Goal: Find specific page/section: Find specific page/section

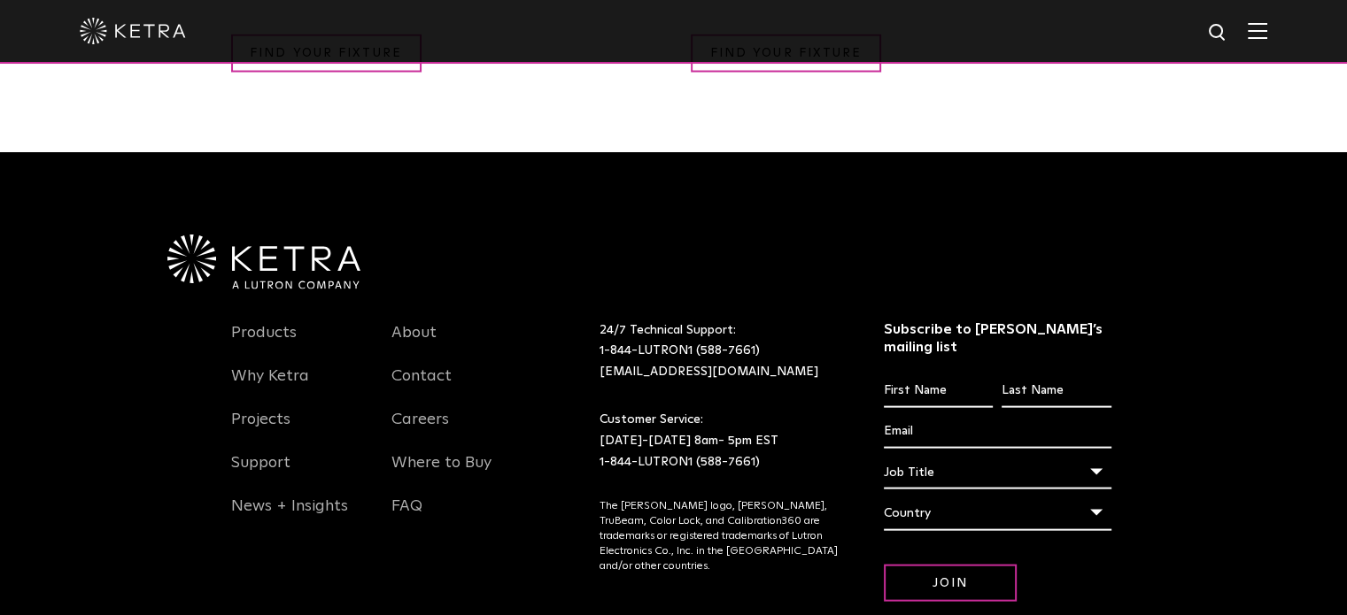
scroll to position [3672, 0]
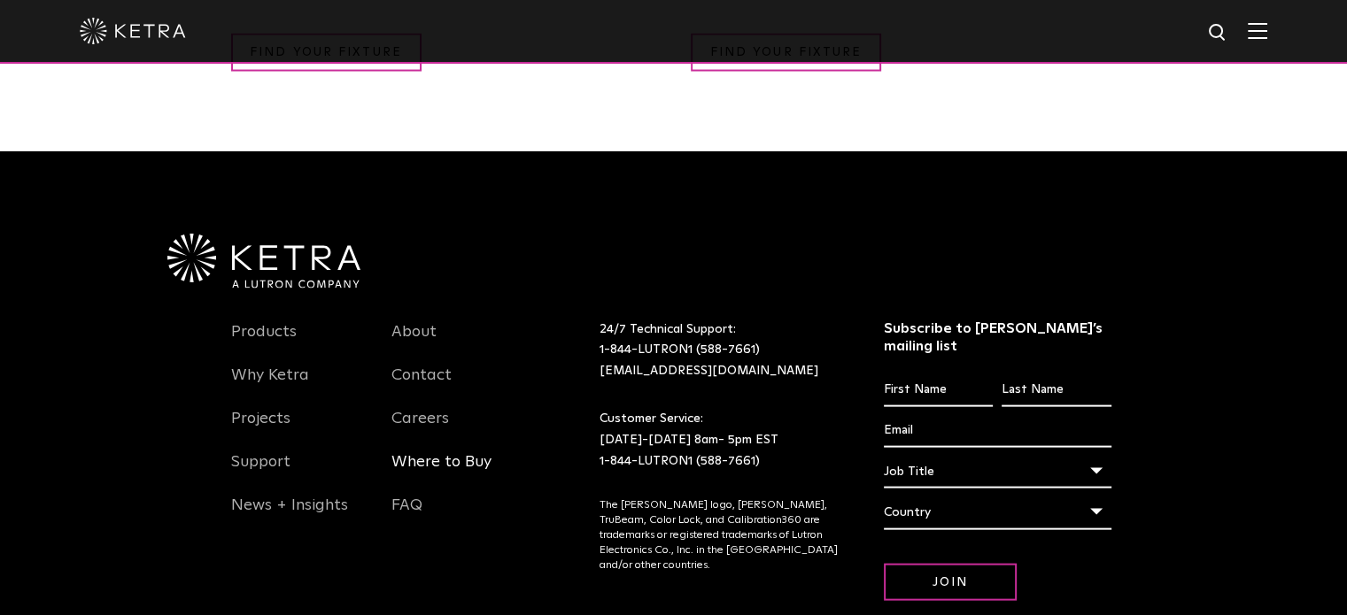
click at [460, 453] on link "Where to Buy" at bounding box center [441, 473] width 100 height 41
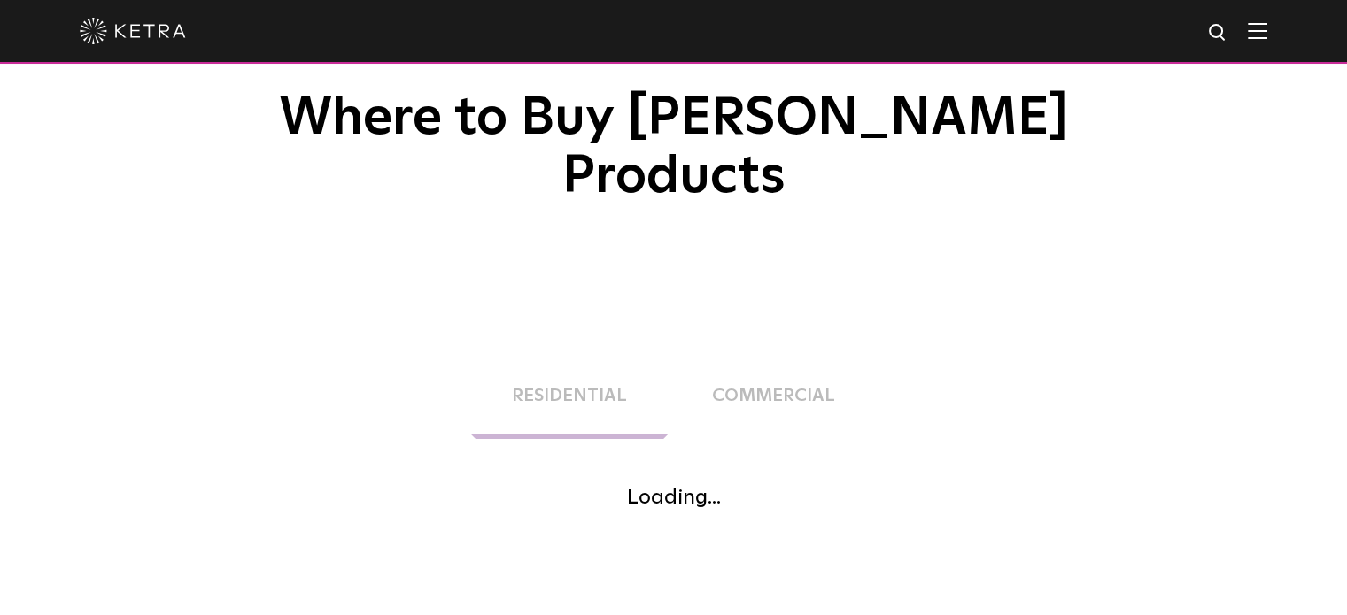
scroll to position [266, 0]
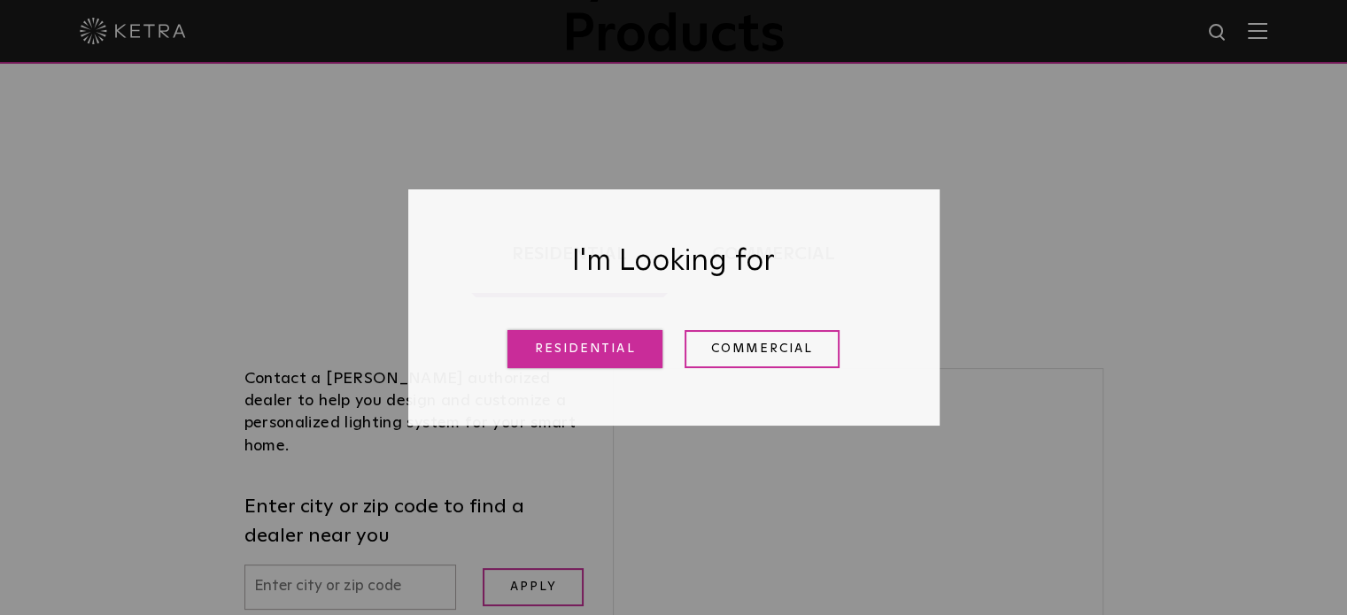
click at [584, 357] on link "Residential" at bounding box center [584, 349] width 155 height 38
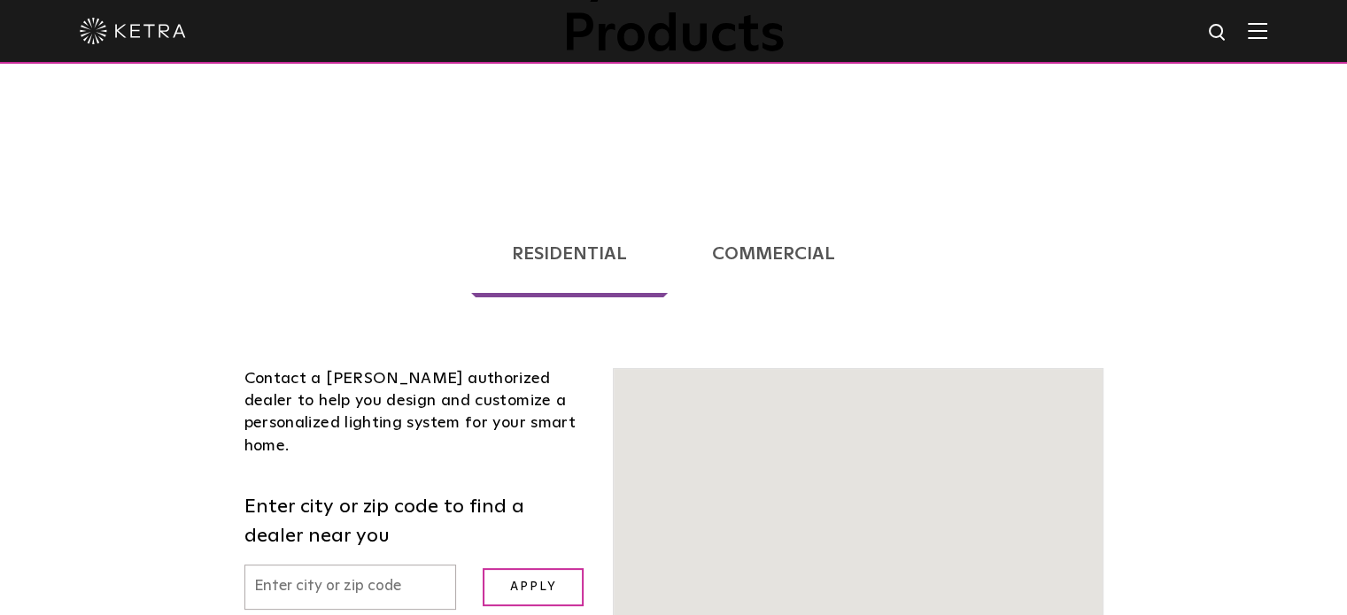
scroll to position [452, 0]
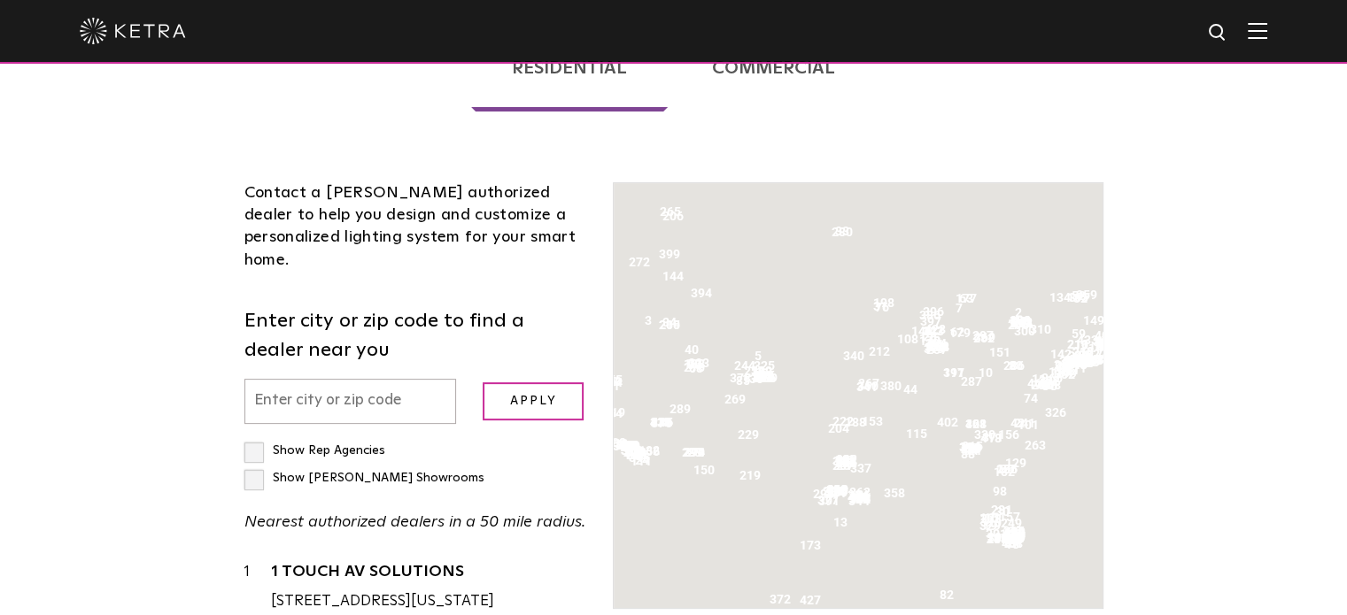
click at [376, 379] on input "text" at bounding box center [350, 401] width 213 height 45
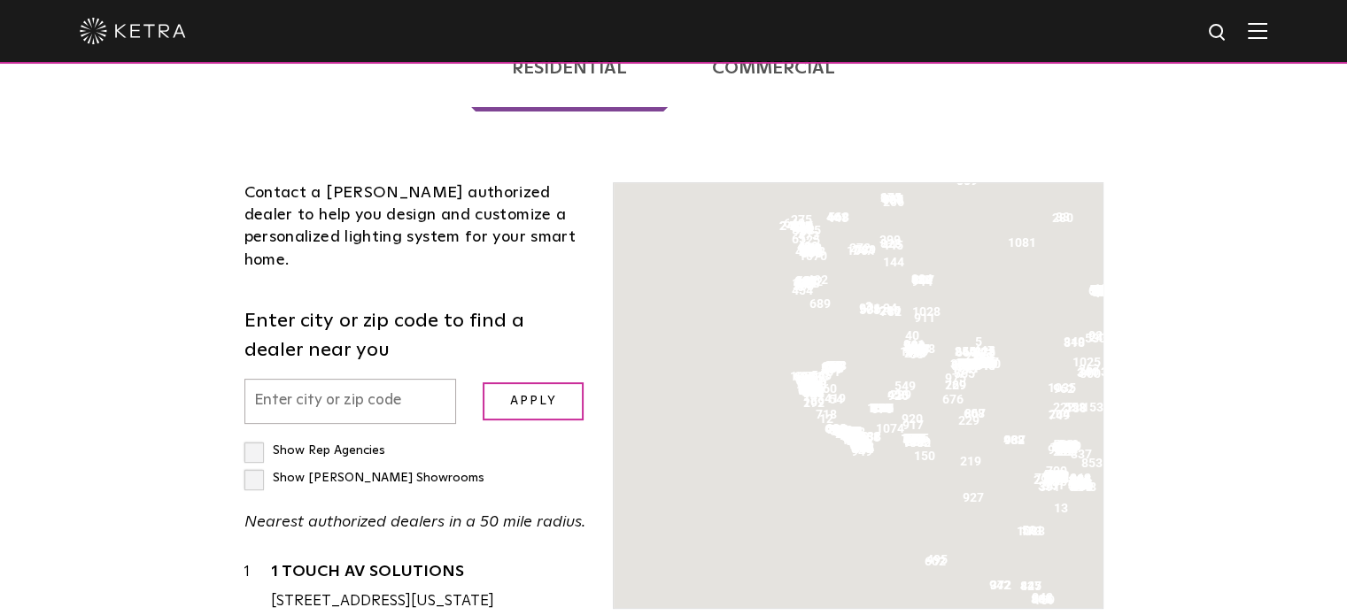
drag, startPoint x: 666, startPoint y: 504, endPoint x: 889, endPoint y: 490, distance: 223.6
click at [889, 490] on div at bounding box center [858, 395] width 488 height 425
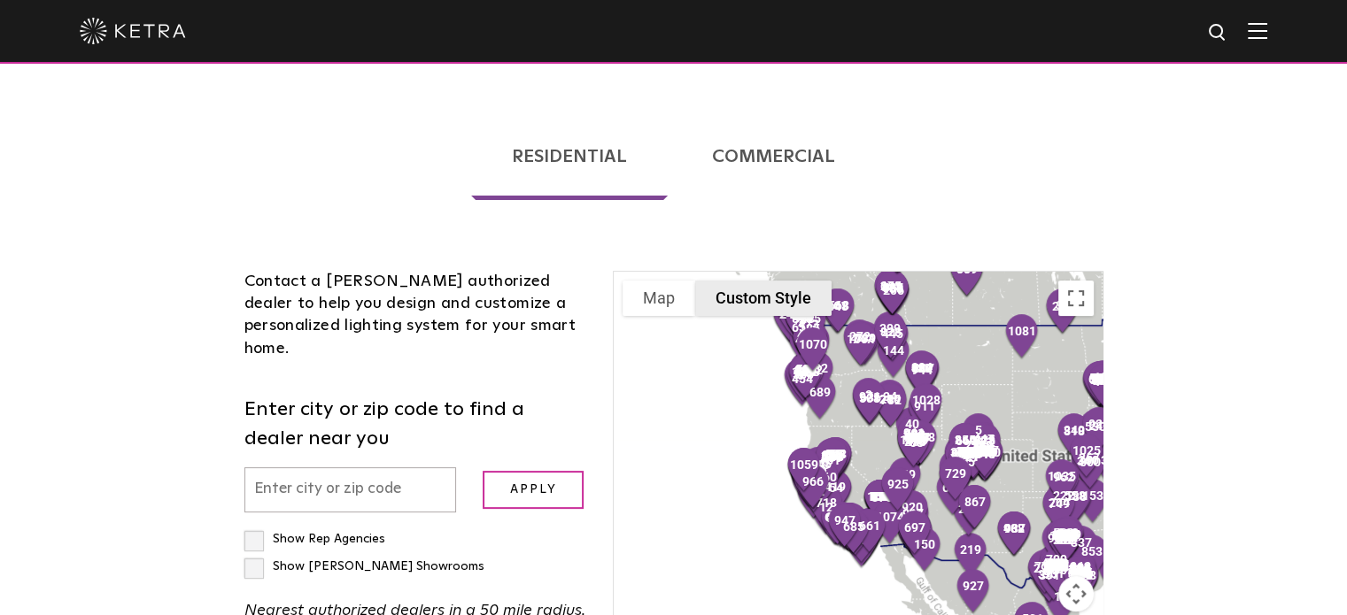
scroll to position [186, 0]
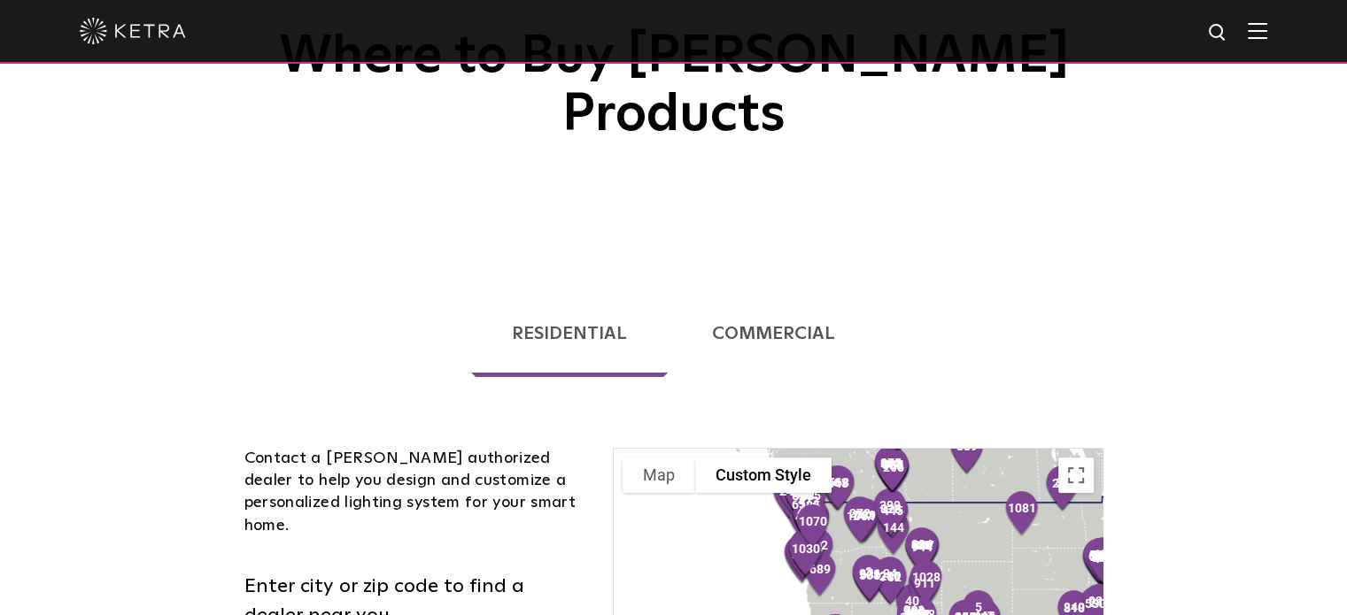
type input "94103"
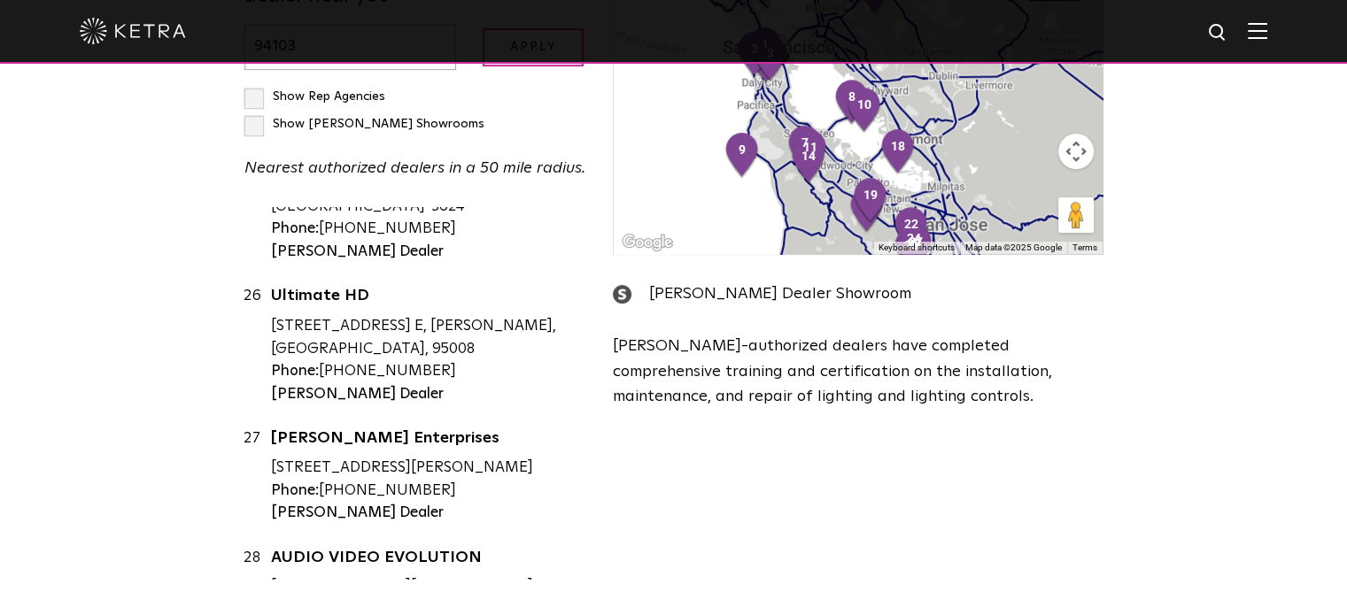
scroll to position [3270, 0]
